Goal: Find specific page/section: Find specific page/section

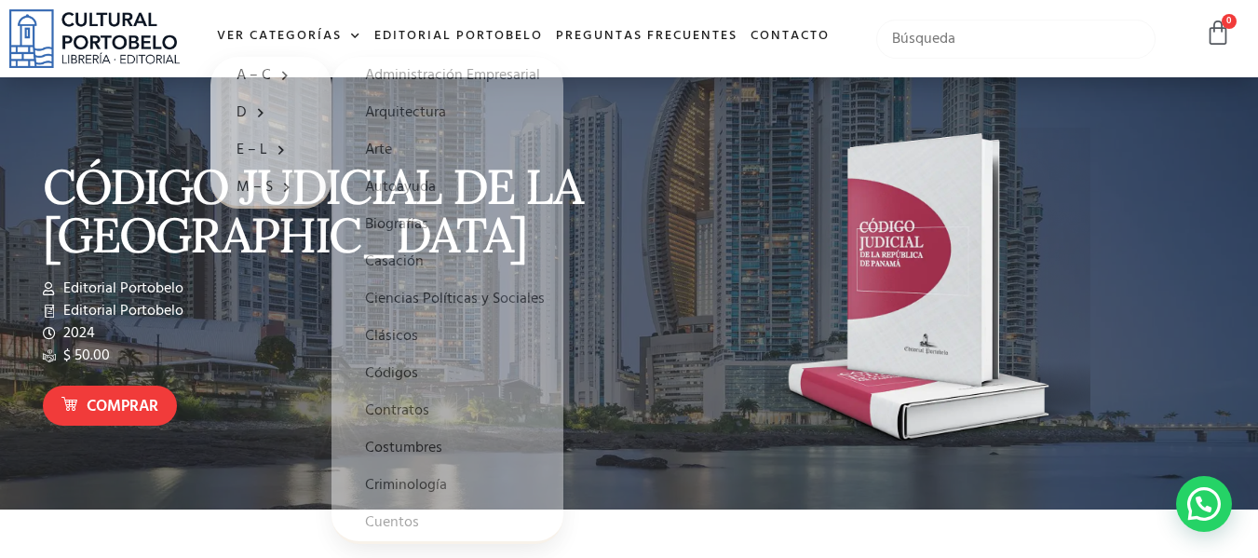
click at [1012, 37] on input "text" at bounding box center [1016, 39] width 280 height 39
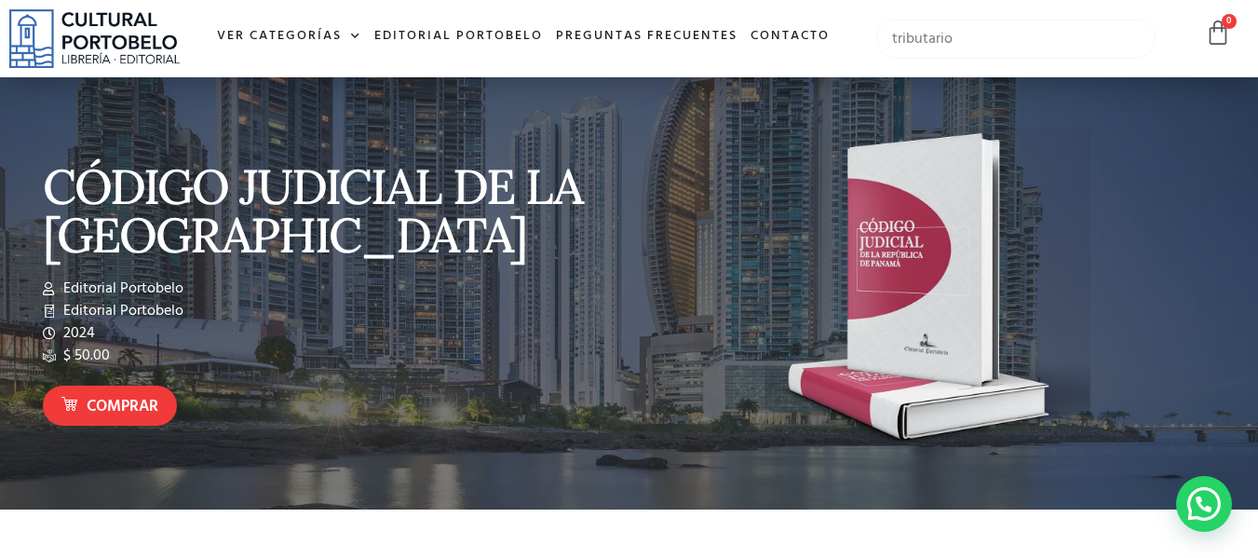
type input "tributario"
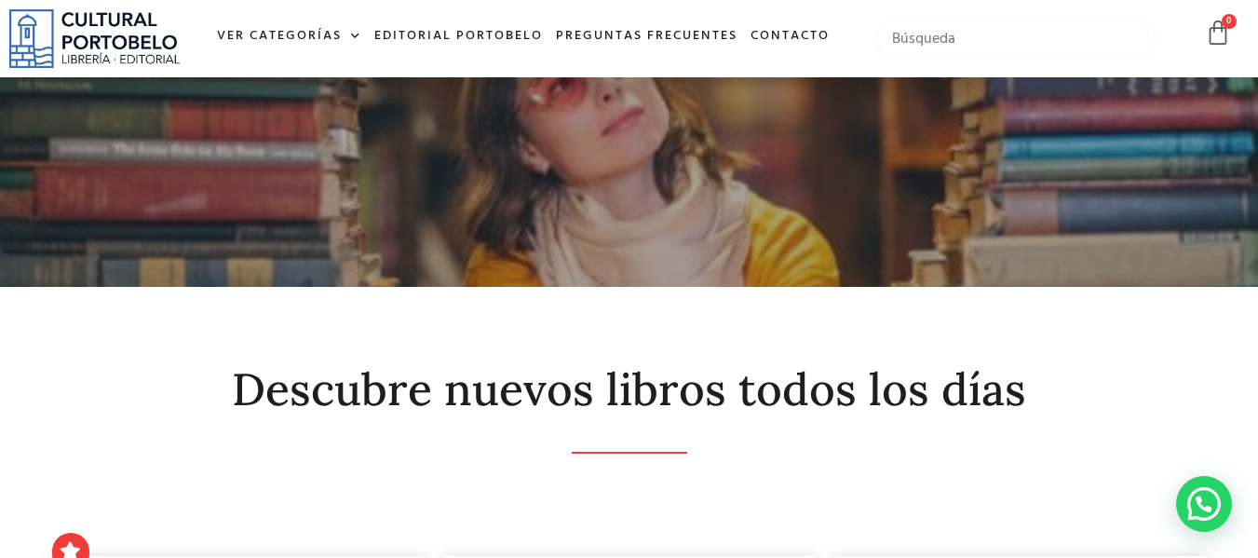
click at [993, 38] on input "text" at bounding box center [1016, 39] width 280 height 39
type input "aresio"
click at [993, 38] on input "text" at bounding box center [1016, 39] width 280 height 39
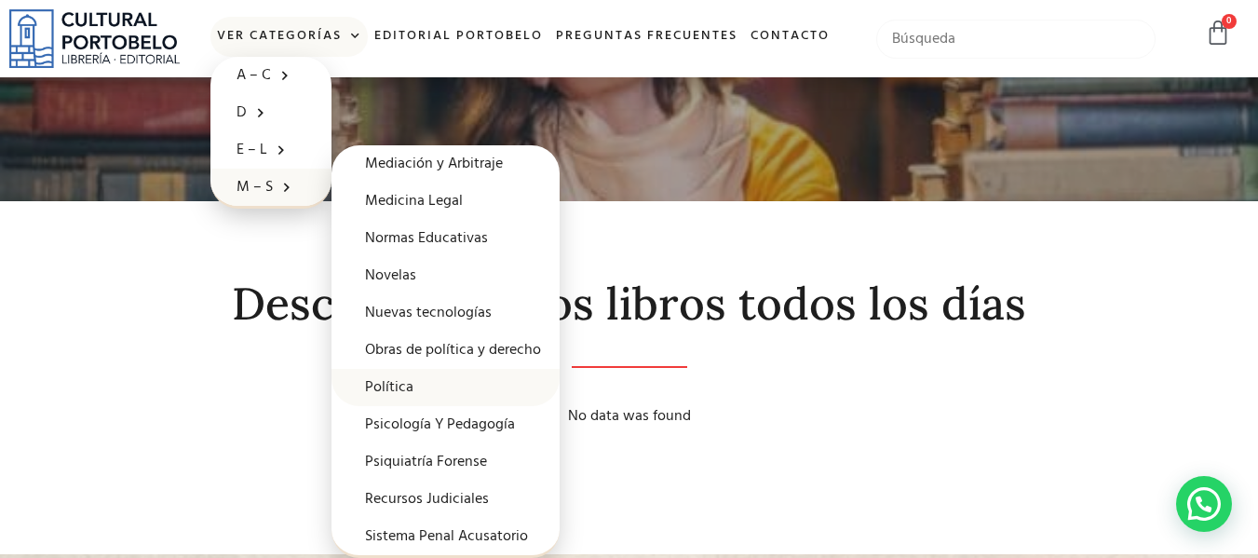
scroll to position [186, 0]
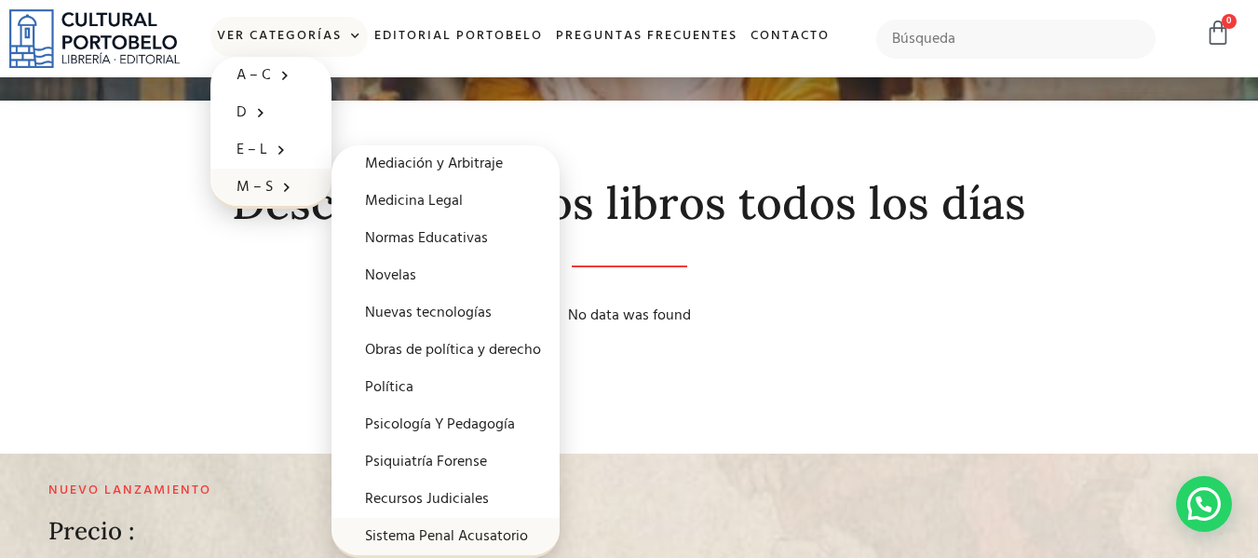
click at [454, 535] on link "Sistema Penal Acusatorio" at bounding box center [446, 536] width 228 height 37
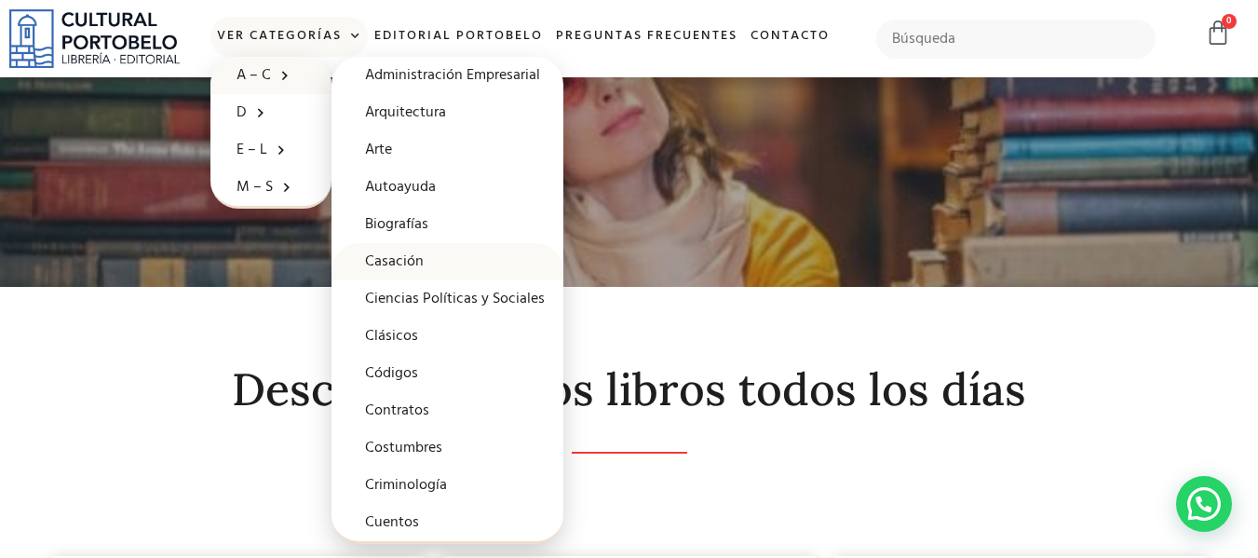
click at [408, 254] on link "Casación" at bounding box center [448, 261] width 232 height 37
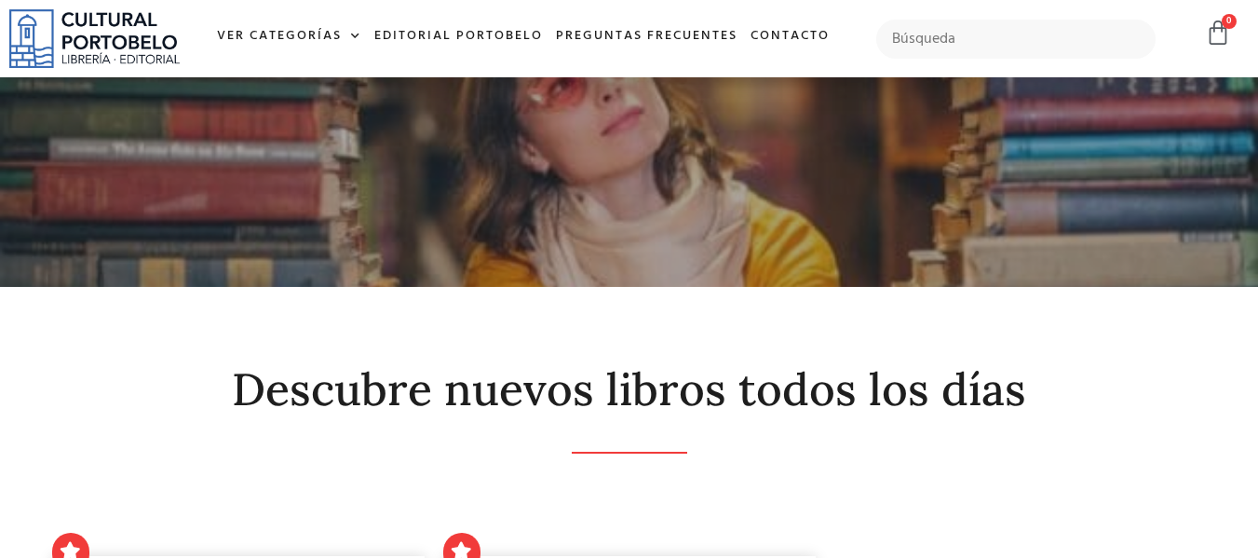
scroll to position [465, 0]
